Goal: Find contact information: Find contact information

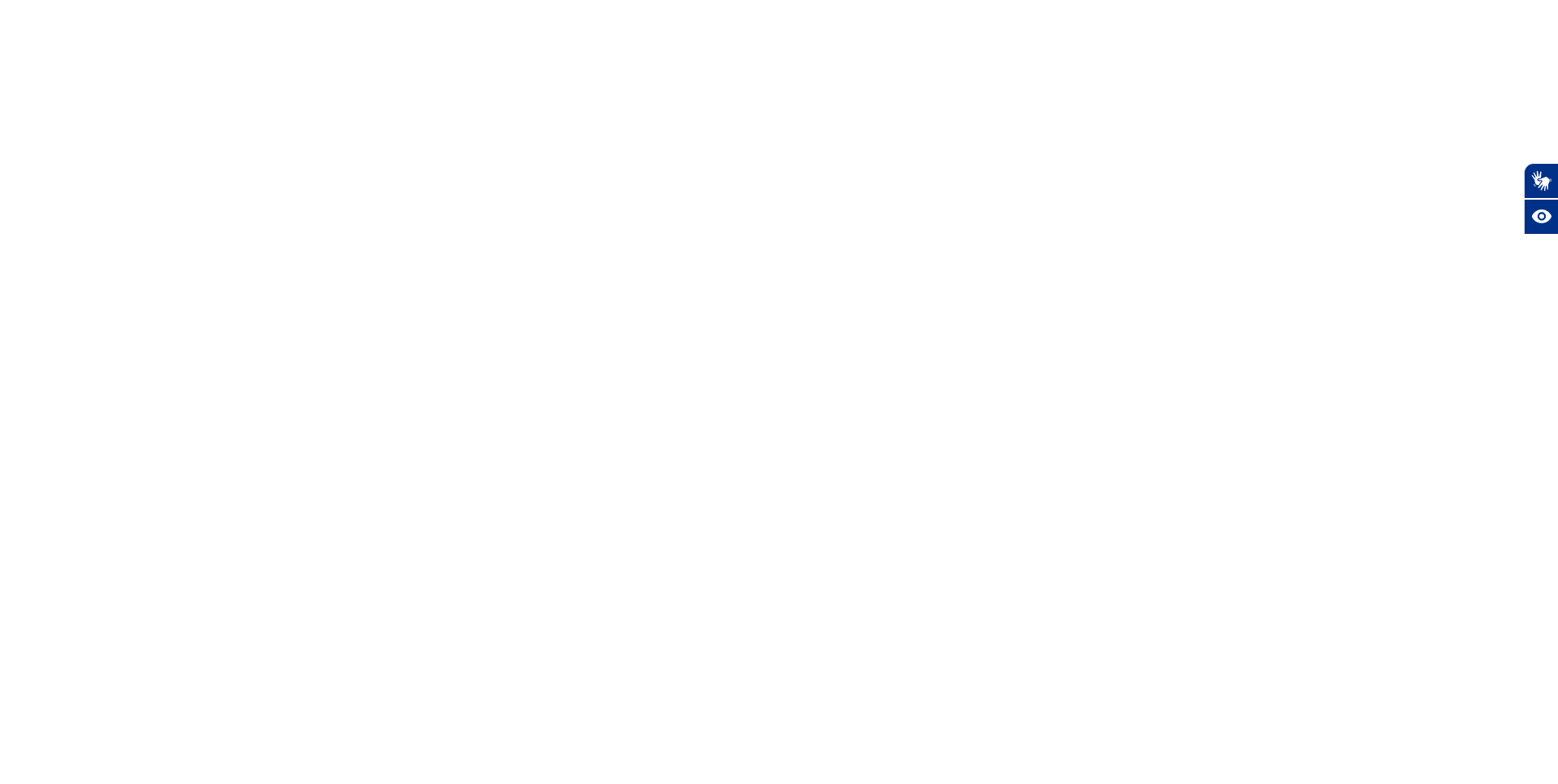
select select
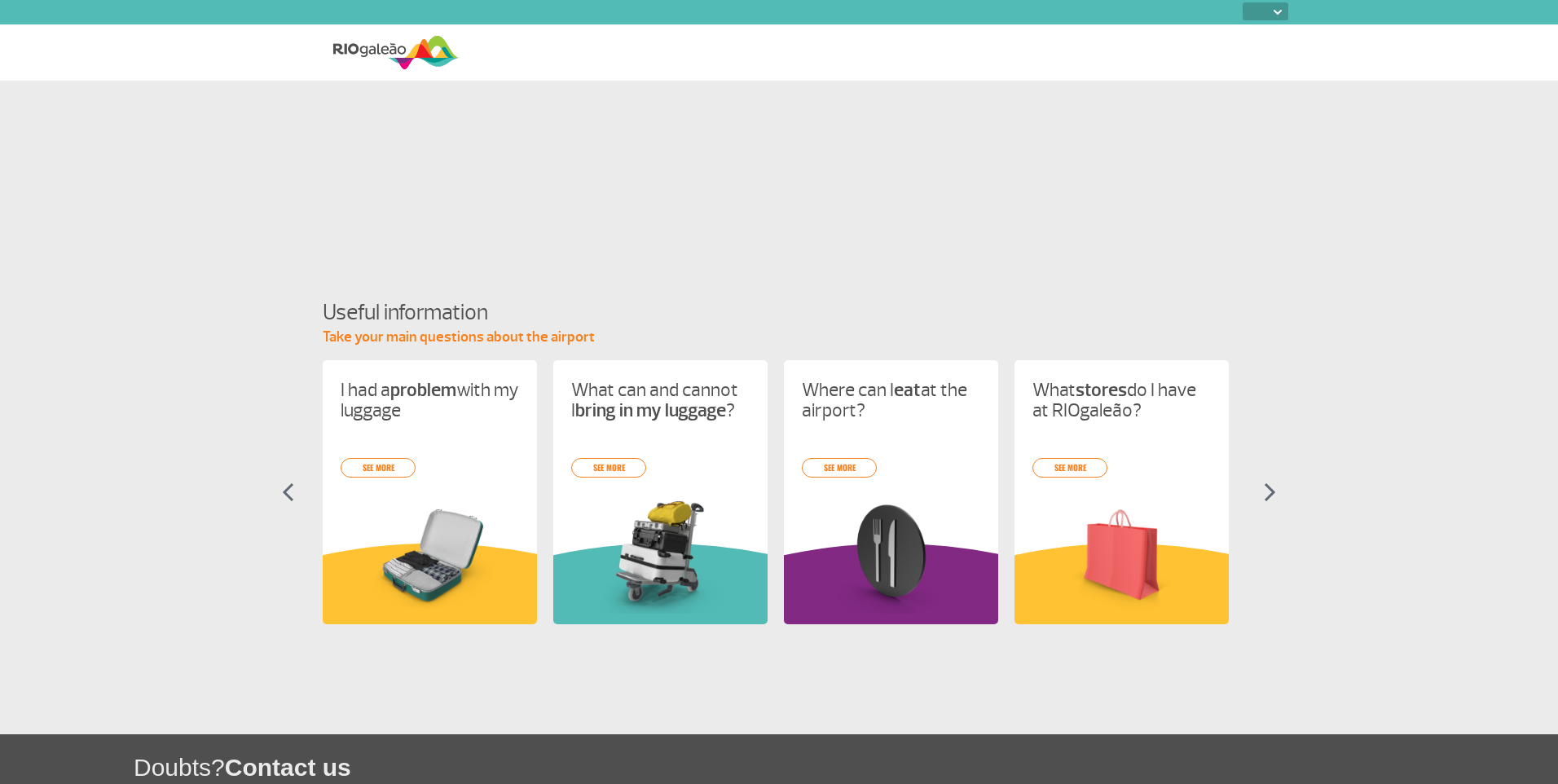
select select
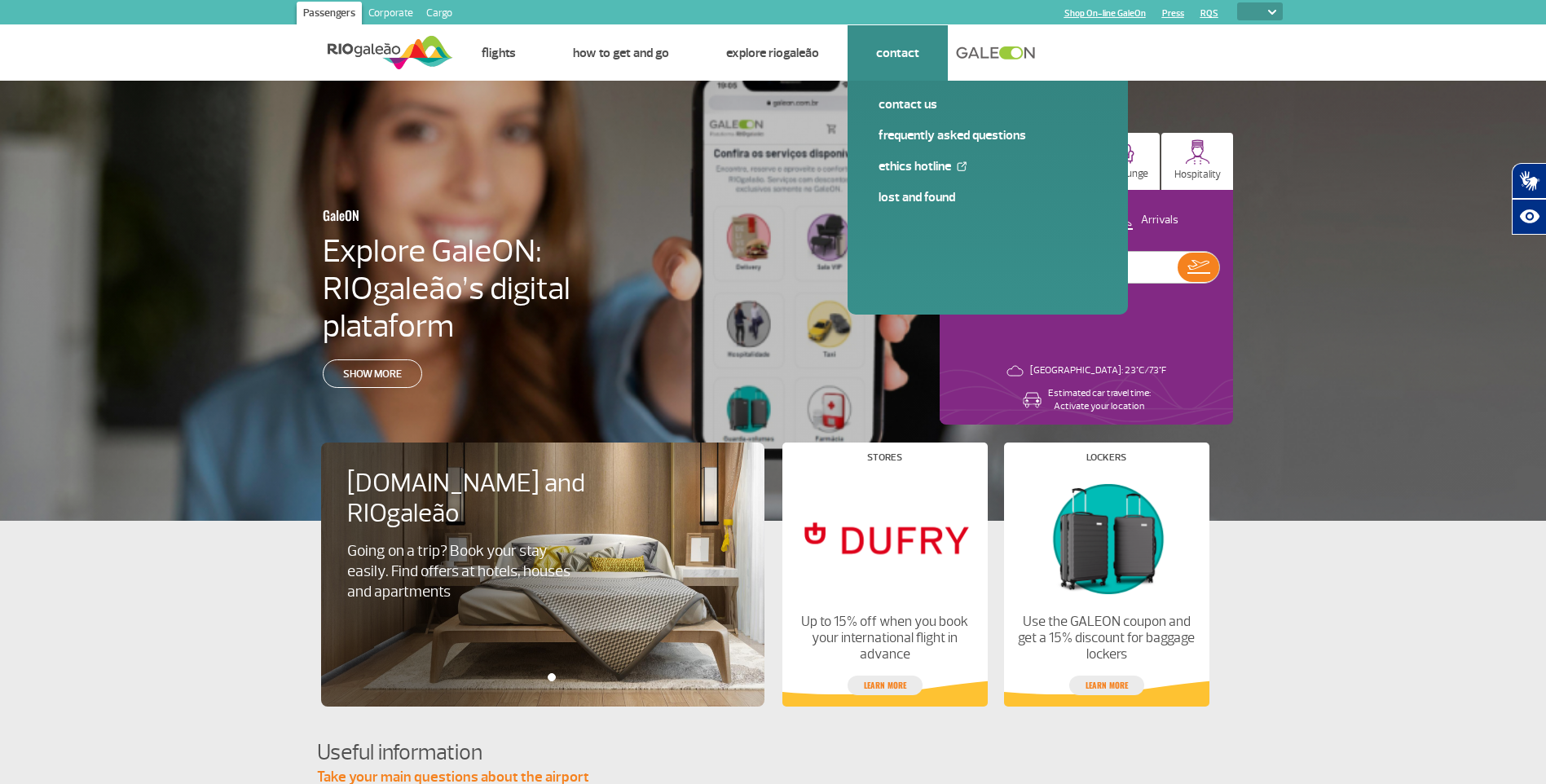
click at [887, 56] on link "Contact" at bounding box center [898, 52] width 43 height 16
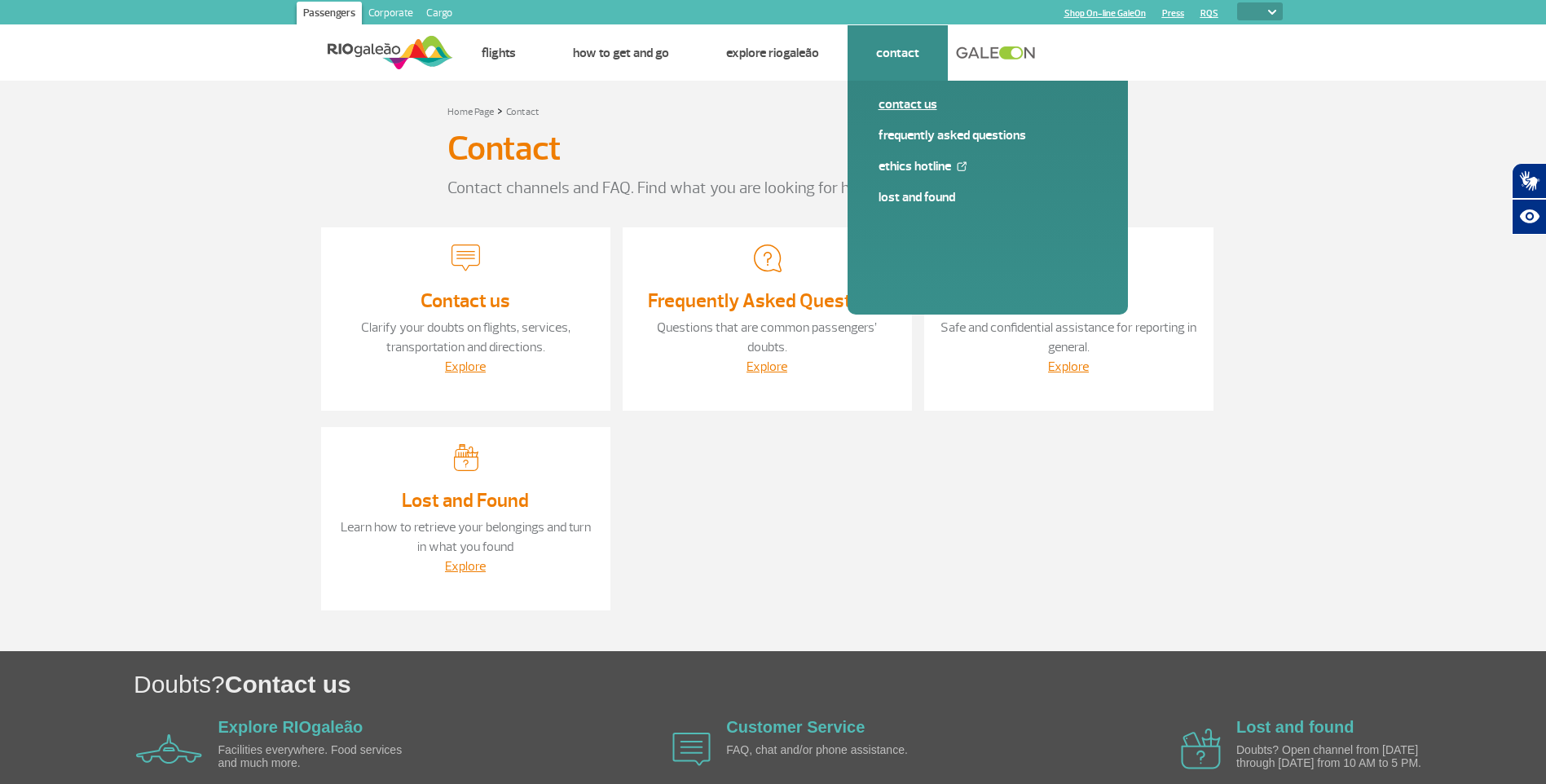
click at [905, 105] on link "Contact us" at bounding box center [988, 104] width 218 height 18
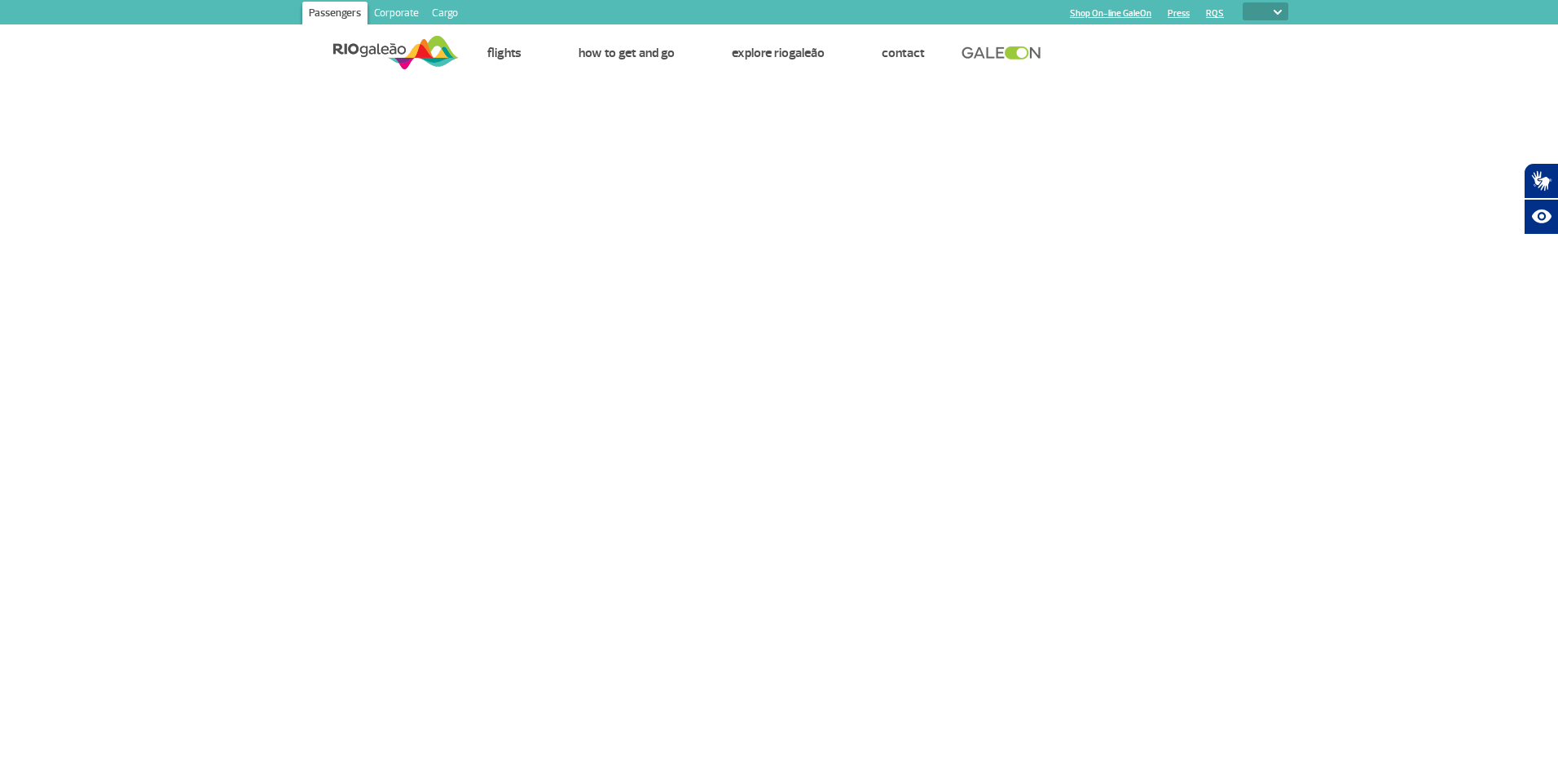
click at [1277, 13] on img at bounding box center [1277, 12] width 8 height 5
click at [1278, 9] on img at bounding box center [1277, 12] width 8 height 5
